Goal: Task Accomplishment & Management: Use online tool/utility

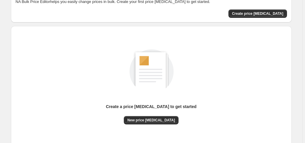
scroll to position [61, 0]
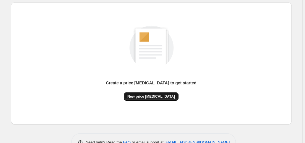
click at [146, 96] on span "New price [MEDICAL_DATA]" at bounding box center [151, 96] width 48 height 5
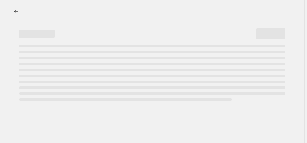
select select "percentage"
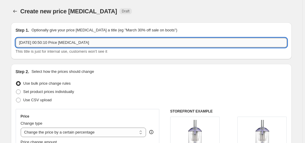
click at [94, 45] on input "[DATE] 00:50:10 Price [MEDICAL_DATA]" at bounding box center [151, 42] width 271 height 9
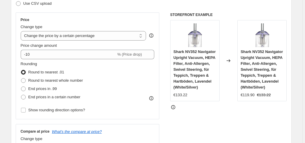
scroll to position [102, 0]
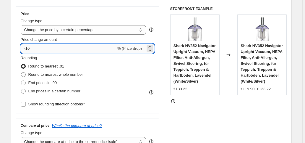
click at [77, 45] on input "-10" at bounding box center [68, 48] width 95 height 9
type input "-1"
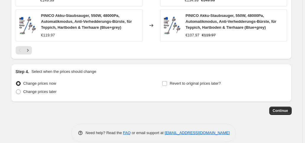
scroll to position [485, 0]
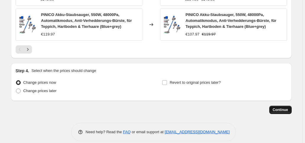
type input "25"
click at [283, 107] on span "Continue" at bounding box center [279, 109] width 15 height 5
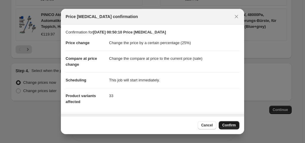
click at [229, 125] on span "Confirm" at bounding box center [229, 124] width 14 height 5
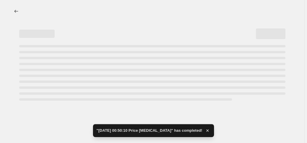
select select "percentage"
